Goal: Task Accomplishment & Management: Use online tool/utility

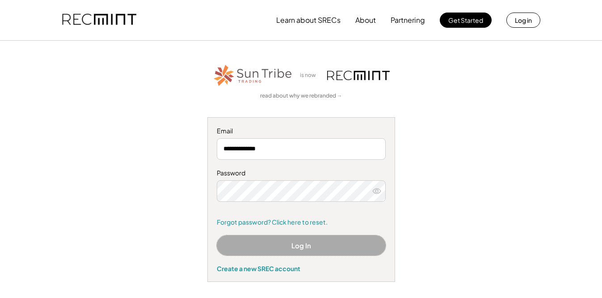
click at [288, 250] on button "Log In" at bounding box center [301, 245] width 169 height 20
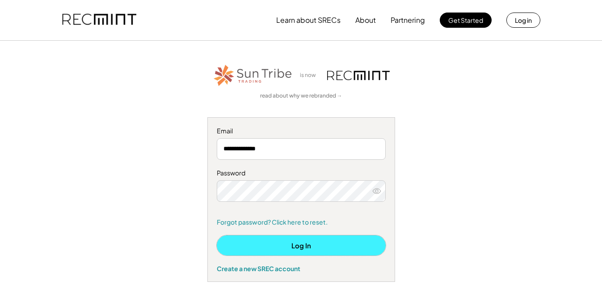
click at [252, 250] on button "Log In" at bounding box center [301, 245] width 169 height 20
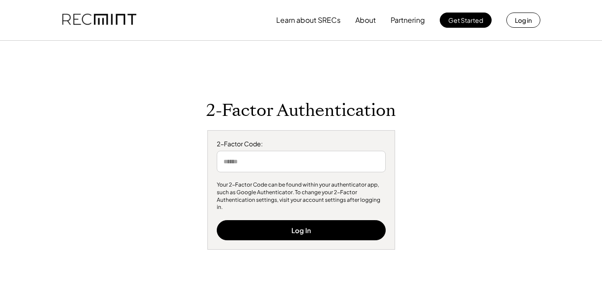
click at [227, 166] on input "input" at bounding box center [301, 161] width 169 height 21
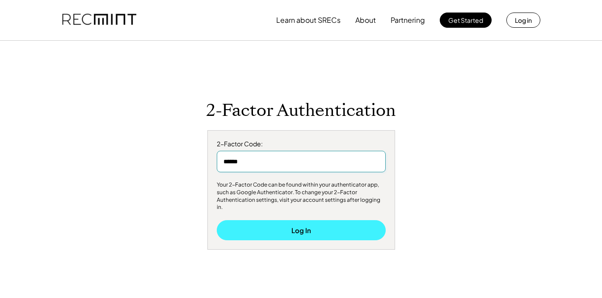
type input "******"
click at [259, 223] on button "Log In" at bounding box center [301, 230] width 169 height 20
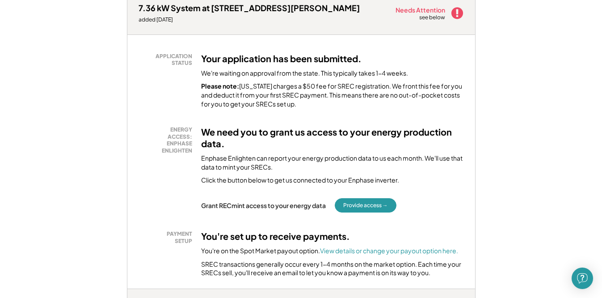
scroll to position [145, 0]
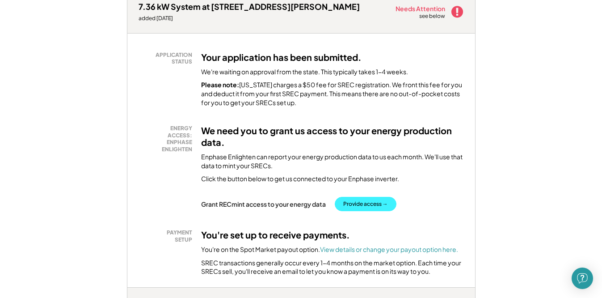
click at [362, 207] on button "Provide access →" at bounding box center [366, 204] width 62 height 14
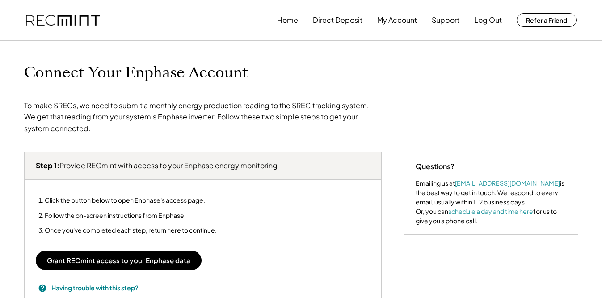
type input "*******"
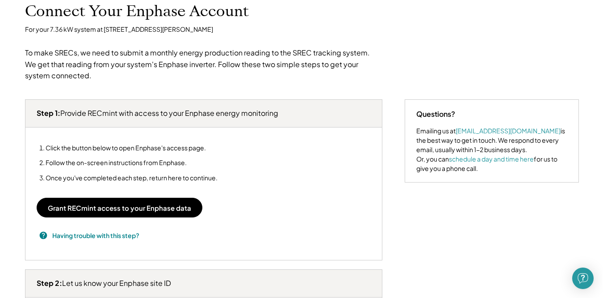
scroll to position [63, 0]
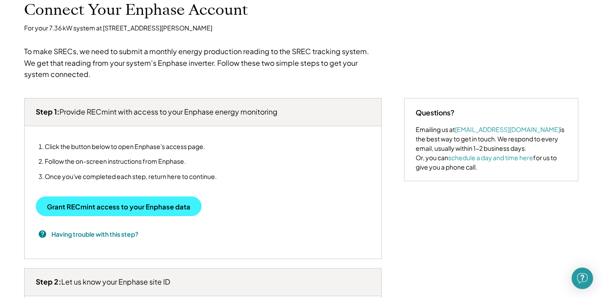
click at [143, 205] on button "Grant RECmint access to your Enphase data" at bounding box center [119, 206] width 166 height 20
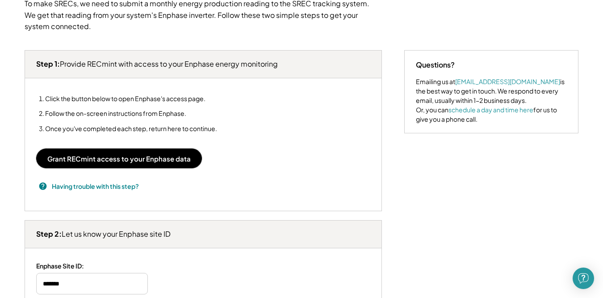
scroll to position [112, 0]
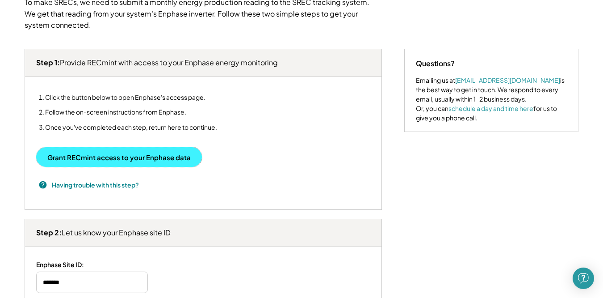
click at [129, 160] on button "Grant RECmint access to your Enphase data" at bounding box center [119, 157] width 166 height 20
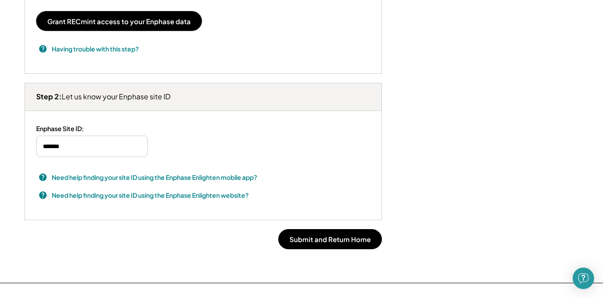
scroll to position [248, 0]
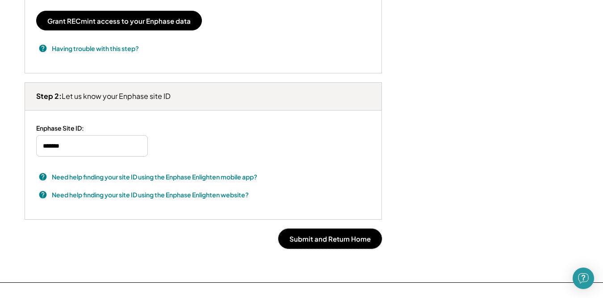
click at [339, 242] on button "Submit and Return Home" at bounding box center [330, 238] width 104 height 20
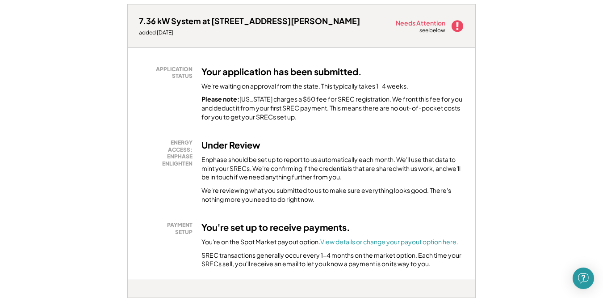
scroll to position [80, 0]
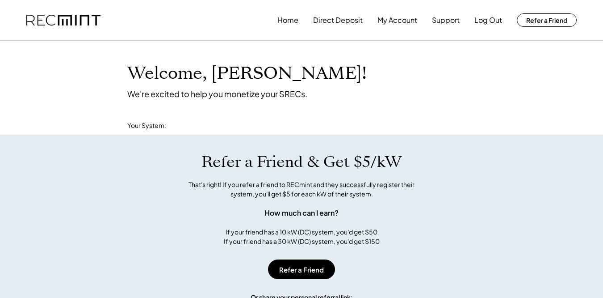
click at [231, 152] on h1 "Refer a Friend & Get $5/kW" at bounding box center [302, 161] width 200 height 19
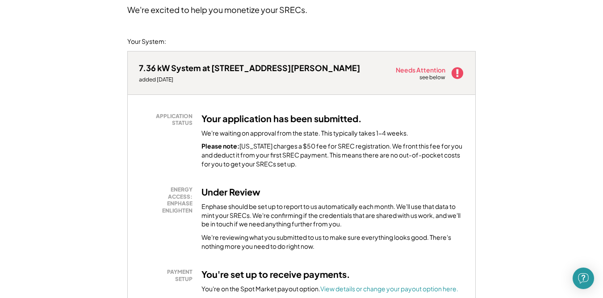
scroll to position [87, 0]
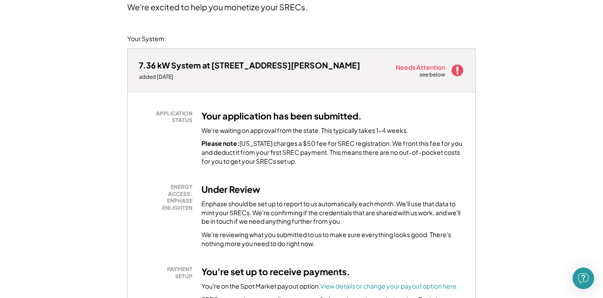
click at [455, 72] on use at bounding box center [458, 70] width 12 height 12
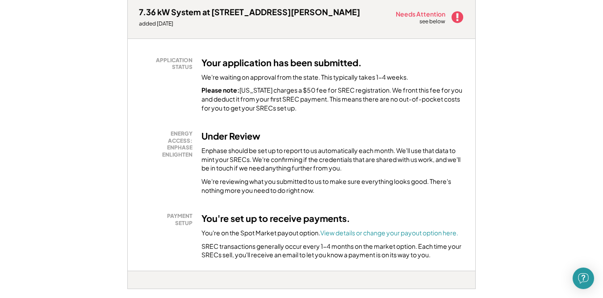
scroll to position [142, 0]
